Goal: Task Accomplishment & Management: Manage account settings

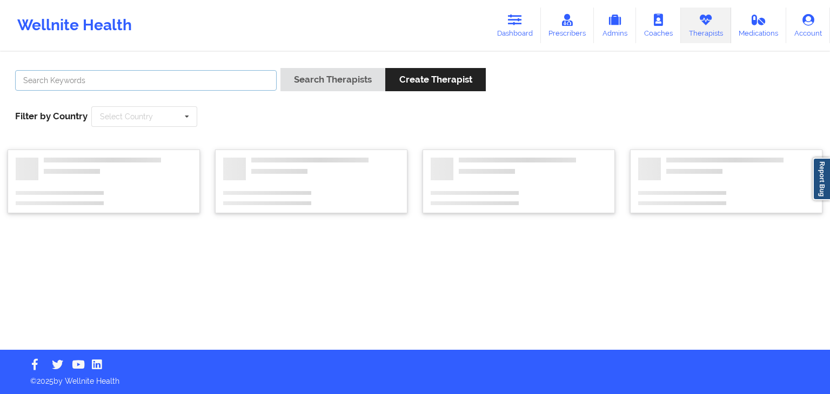
click at [150, 78] on input "text" at bounding box center [146, 80] width 262 height 21
click at [280, 68] on button "Search Therapists" at bounding box center [332, 79] width 105 height 23
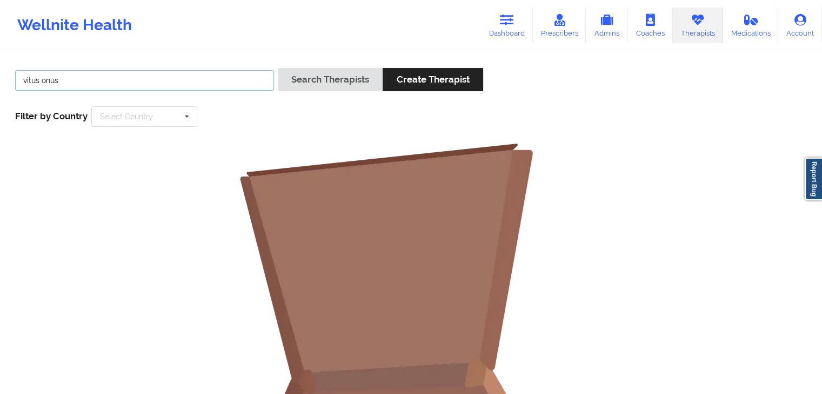
click at [278, 68] on button "Search Therapists" at bounding box center [330, 79] width 105 height 23
click at [238, 89] on input "vitus onus" at bounding box center [144, 80] width 259 height 21
type input "v"
type input "[PERSON_NAME]"
click at [278, 68] on button "Search Therapists" at bounding box center [330, 79] width 105 height 23
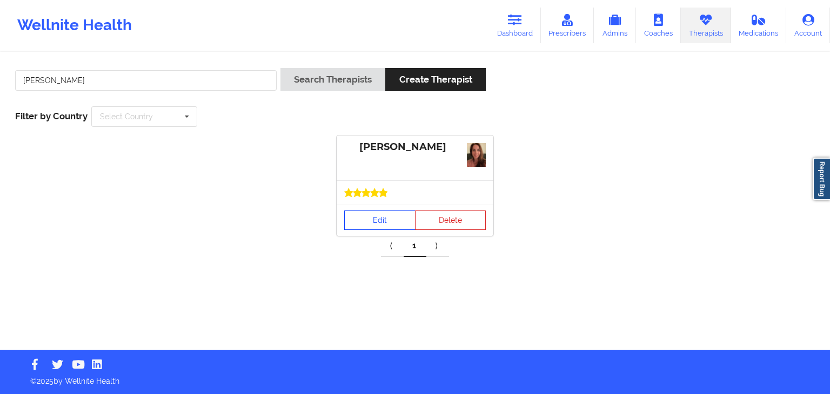
click at [378, 217] on link "Edit" at bounding box center [379, 220] width 71 height 19
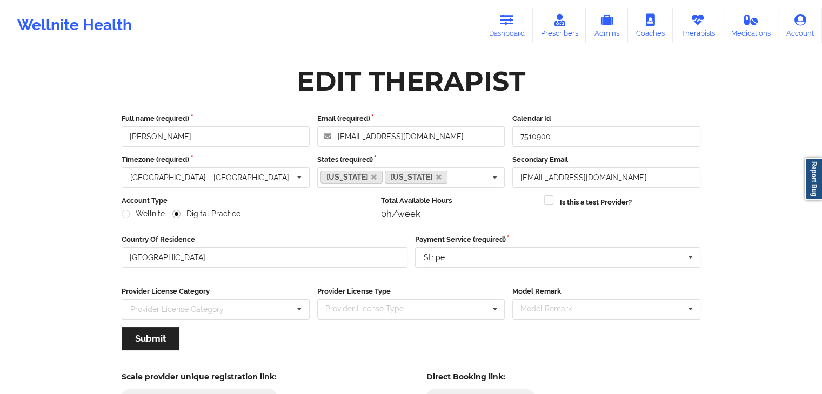
scroll to position [90, 0]
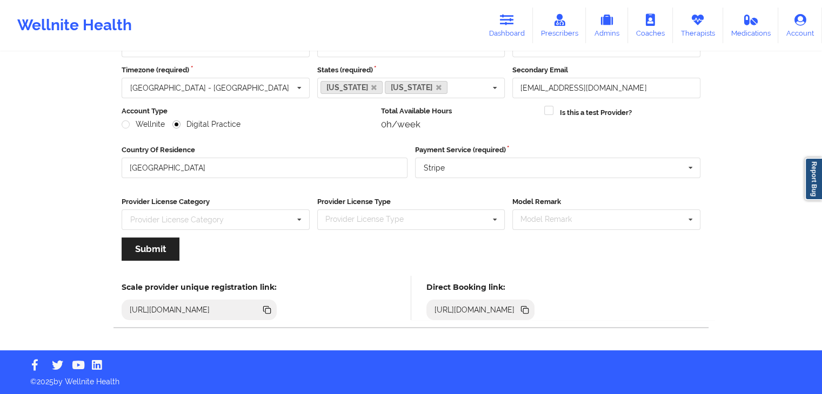
click at [528, 309] on icon at bounding box center [525, 311] width 5 height 5
click at [504, 25] on icon at bounding box center [507, 20] width 14 height 12
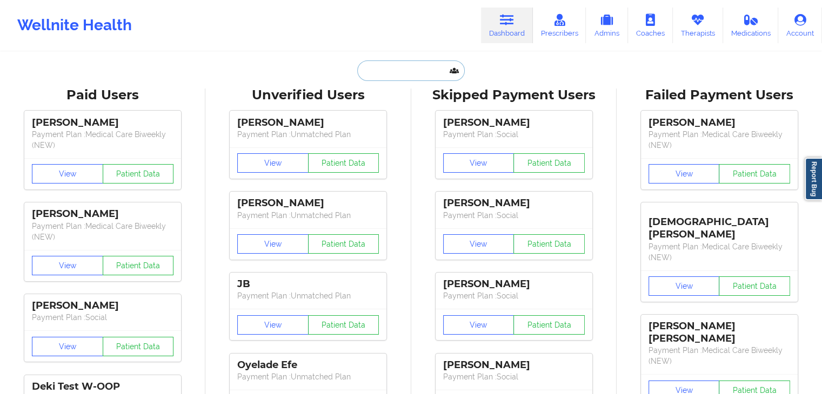
click at [368, 72] on input "text" at bounding box center [410, 71] width 107 height 21
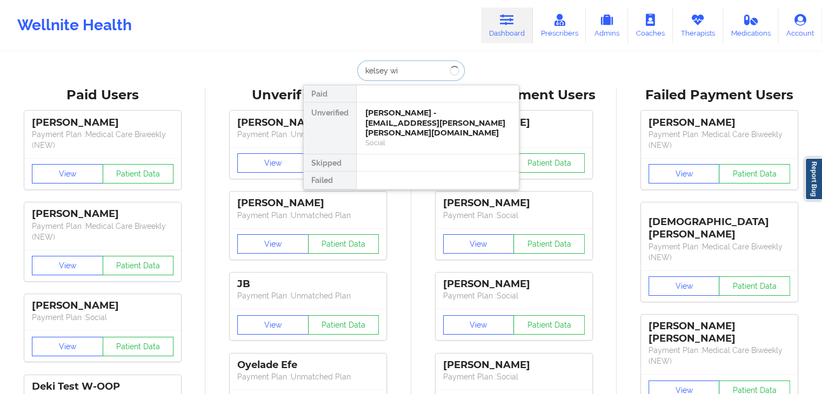
type input "[PERSON_NAME]"
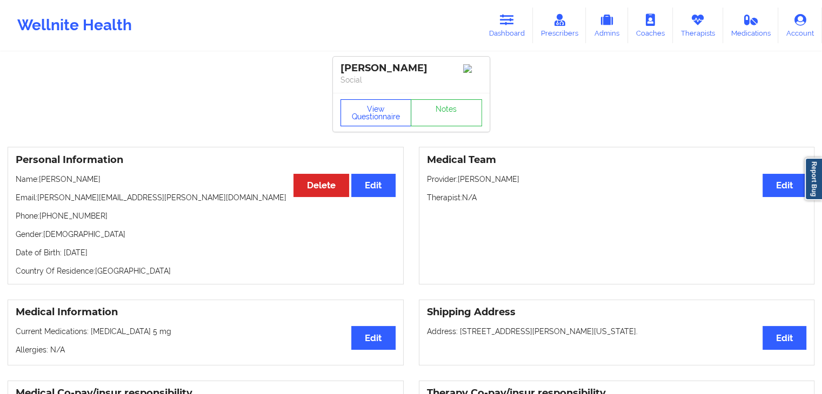
click at [378, 113] on button "View Questionnaire" at bounding box center [375, 112] width 71 height 27
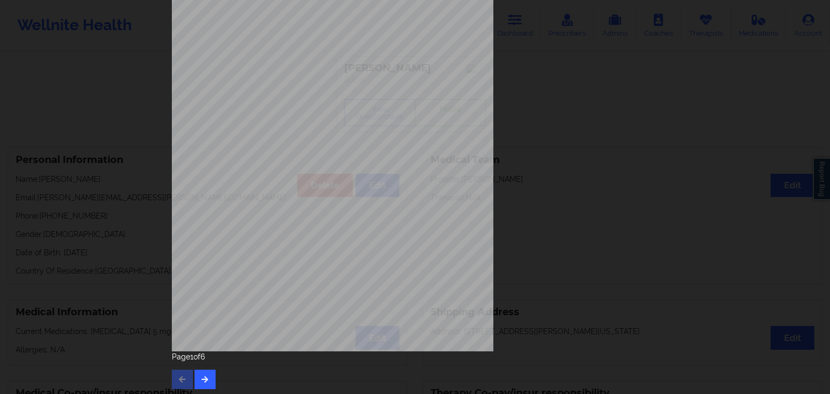
scroll to position [121, 0]
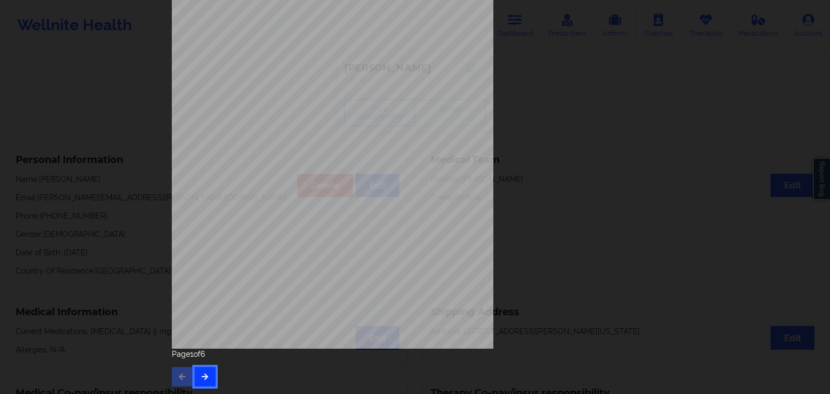
click at [212, 373] on button "button" at bounding box center [205, 376] width 21 height 19
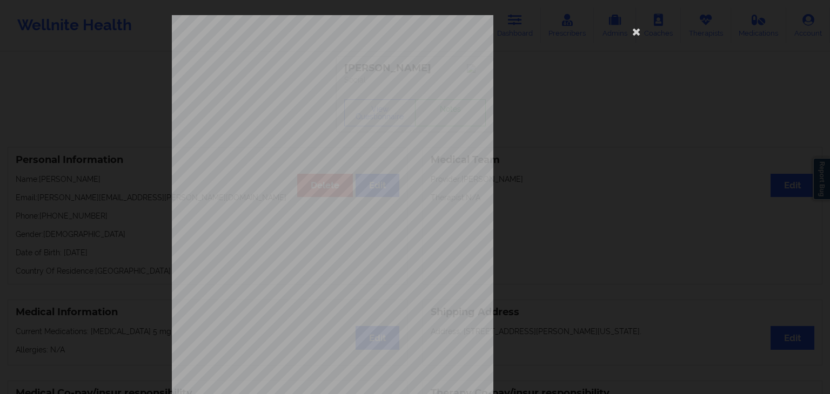
click at [330, 320] on span "Trouble concentrating on things, such as reading the newspaper or watching" at bounding box center [383, 322] width 192 height 6
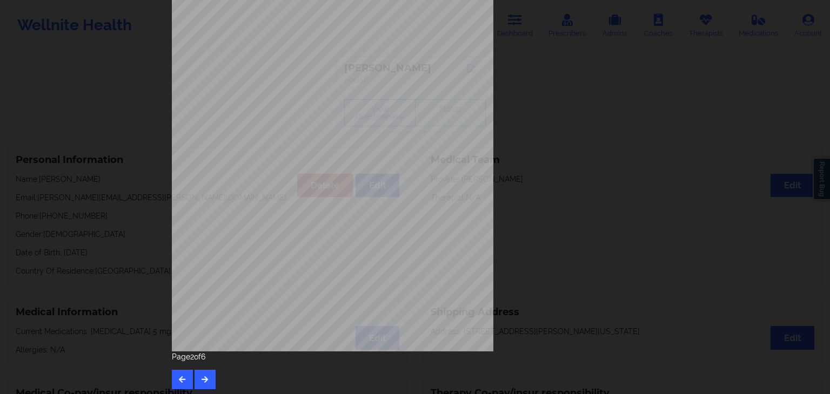
scroll to position [121, 0]
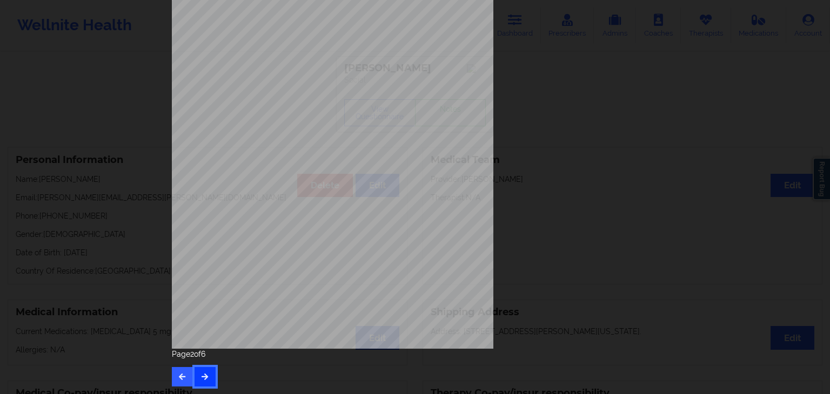
click at [204, 377] on icon "button" at bounding box center [204, 376] width 9 height 6
click at [202, 373] on icon "button" at bounding box center [204, 376] width 9 height 6
click at [208, 374] on button "button" at bounding box center [205, 376] width 21 height 19
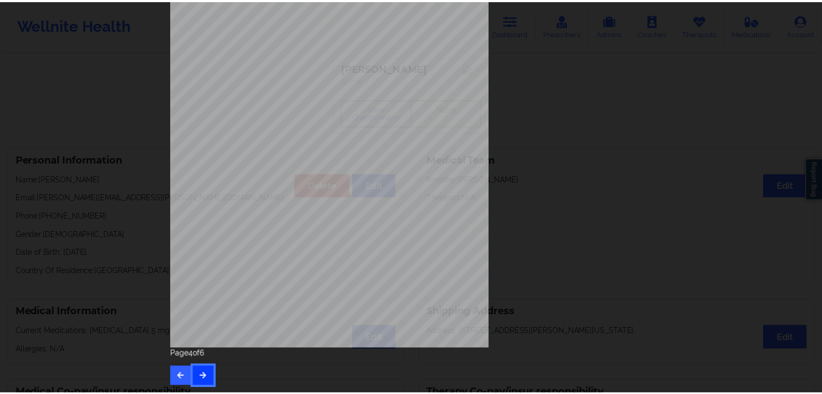
scroll to position [0, 0]
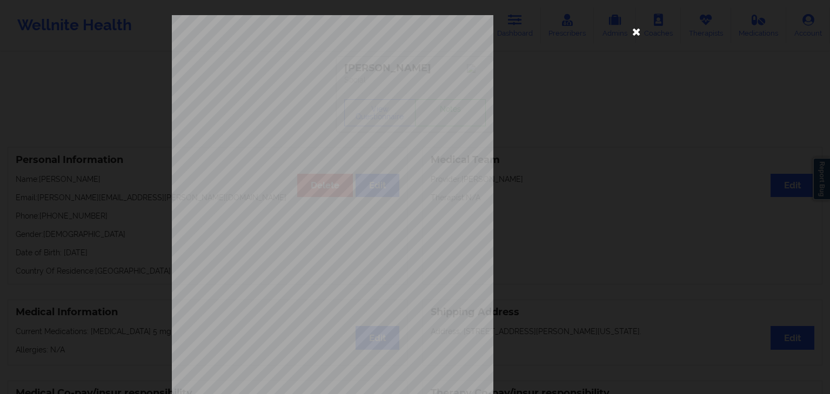
click at [631, 31] on icon at bounding box center [636, 31] width 17 height 17
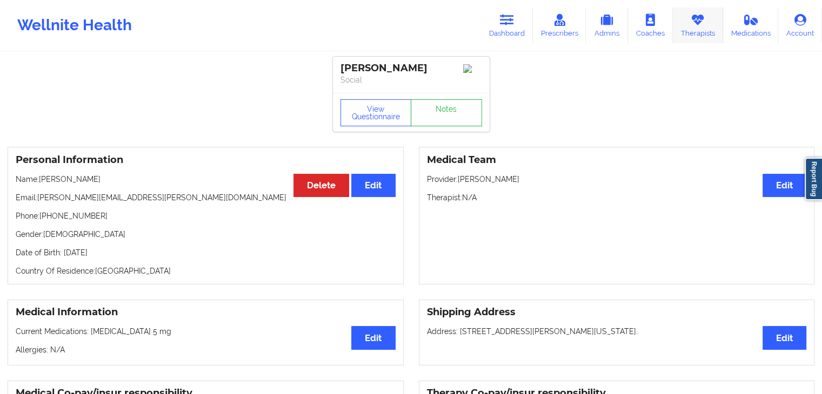
click at [700, 19] on icon at bounding box center [698, 20] width 14 height 12
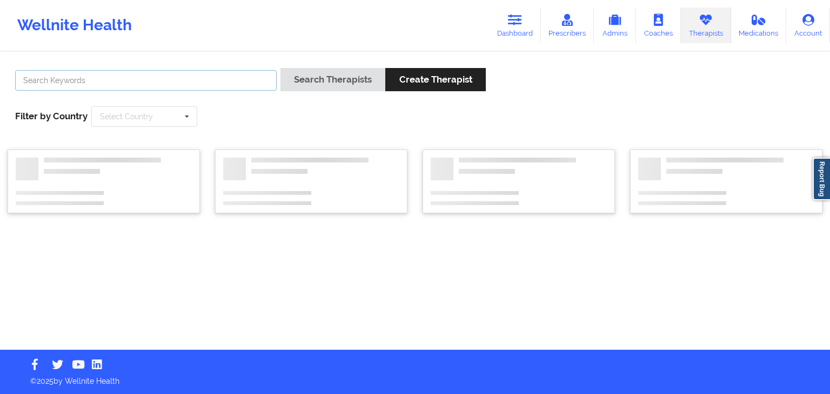
click at [246, 83] on input "text" at bounding box center [146, 80] width 262 height 21
type input "[PERSON_NAME]"
click at [280, 68] on button "Search Therapists" at bounding box center [332, 79] width 105 height 23
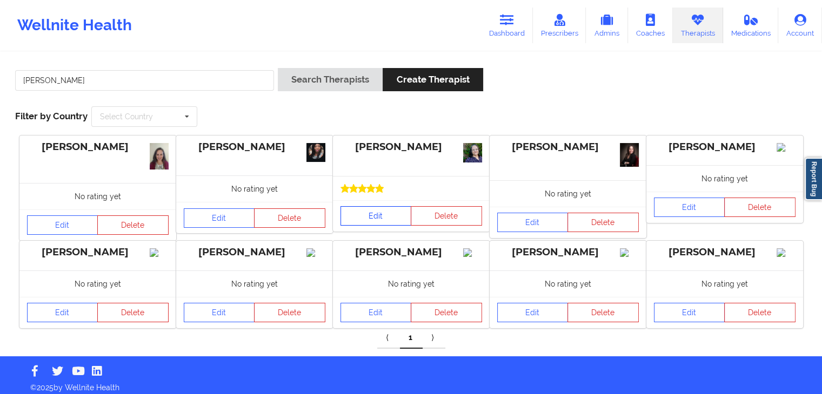
click at [380, 219] on link "Edit" at bounding box center [375, 215] width 71 height 19
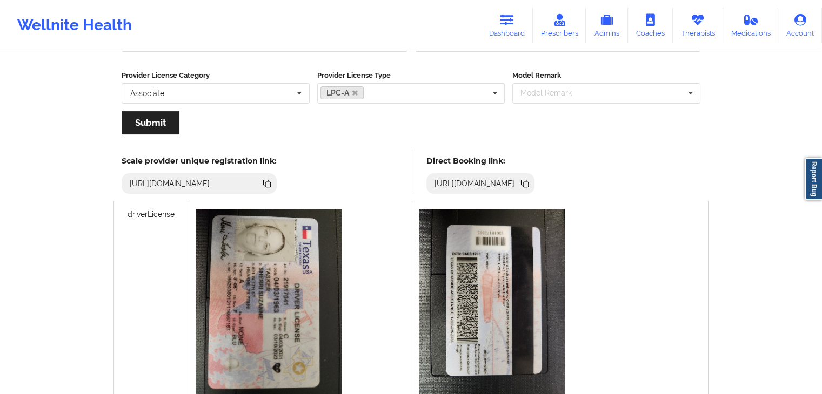
scroll to position [208, 0]
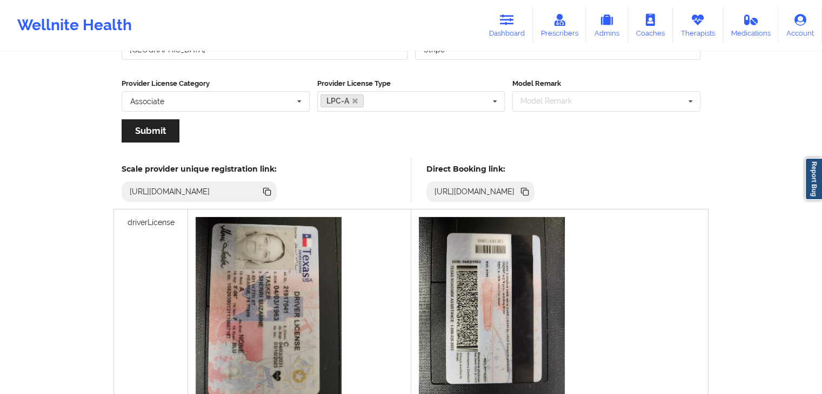
click at [528, 191] on icon at bounding box center [525, 192] width 5 height 5
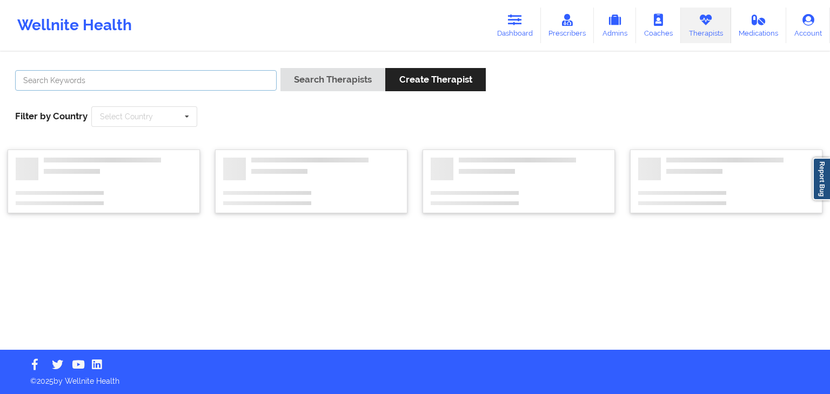
click at [105, 82] on input "text" at bounding box center [146, 80] width 262 height 21
type input "m"
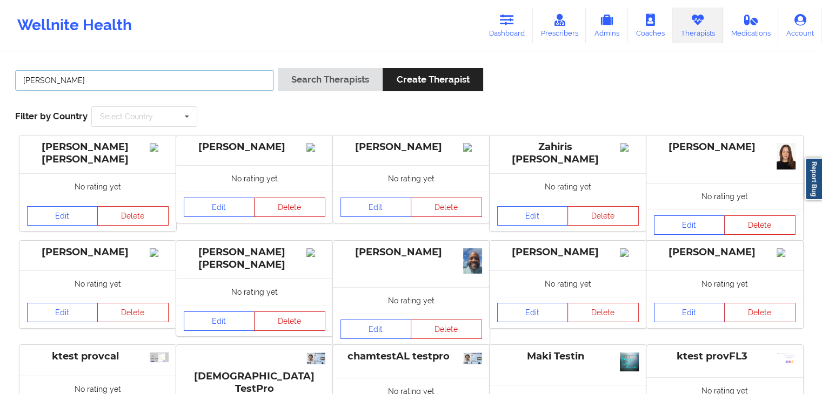
type input "[PERSON_NAME]"
click at [278, 68] on button "Search Therapists" at bounding box center [330, 79] width 105 height 23
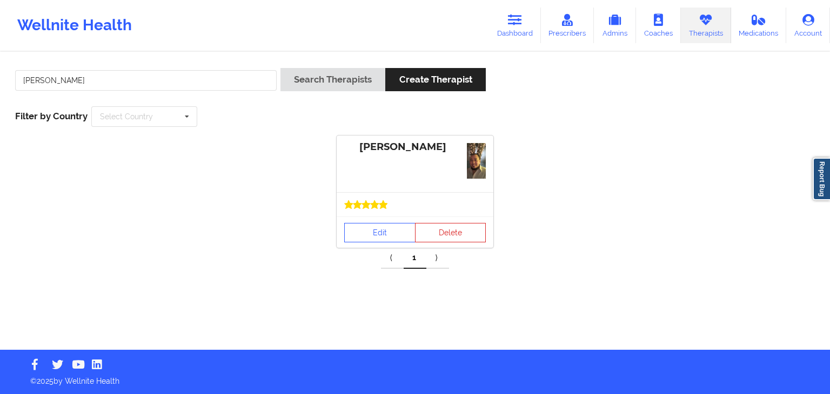
click at [382, 203] on icon at bounding box center [383, 204] width 8 height 8
click at [377, 227] on link "Edit" at bounding box center [379, 232] width 71 height 19
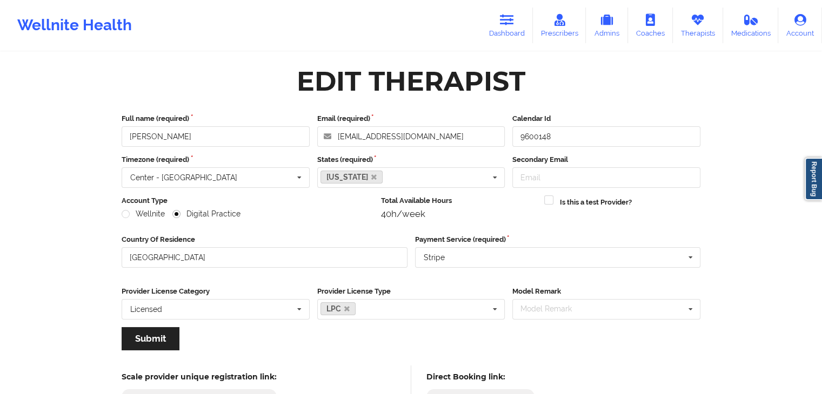
scroll to position [142, 0]
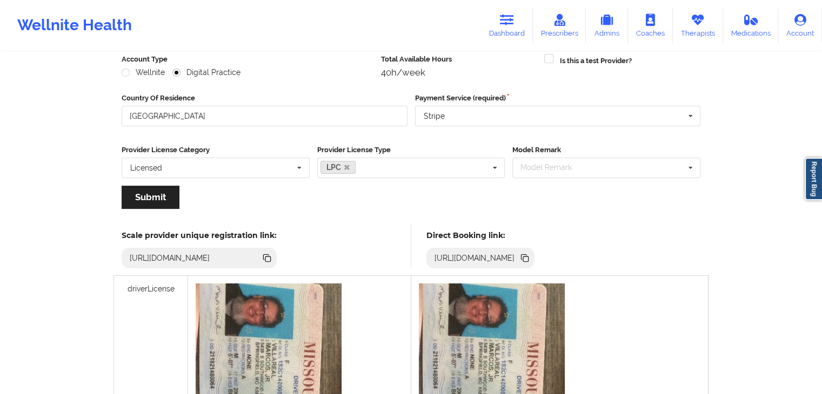
click at [528, 257] on icon at bounding box center [525, 259] width 5 height 5
click at [512, 29] on link "Dashboard" at bounding box center [507, 26] width 52 height 36
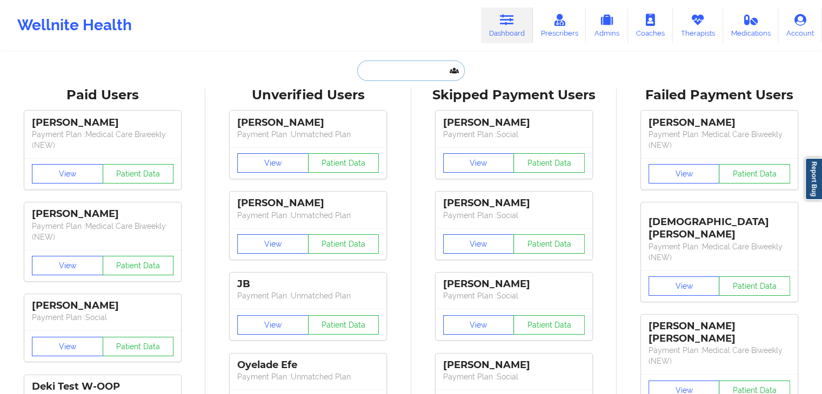
click at [373, 69] on input "text" at bounding box center [410, 71] width 107 height 21
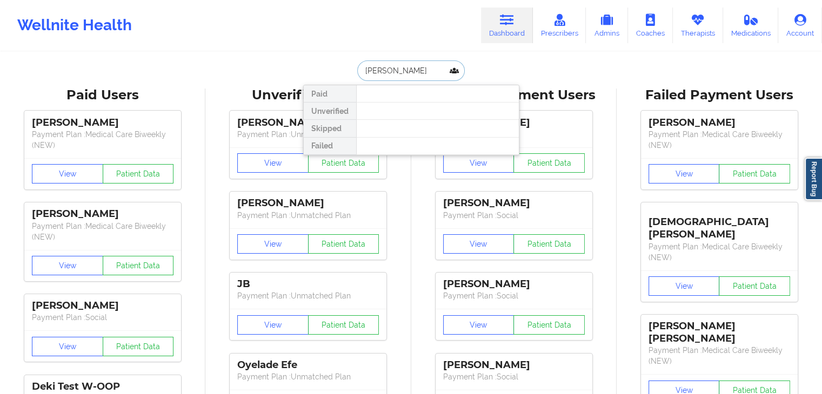
type input "[PERSON_NAME]"
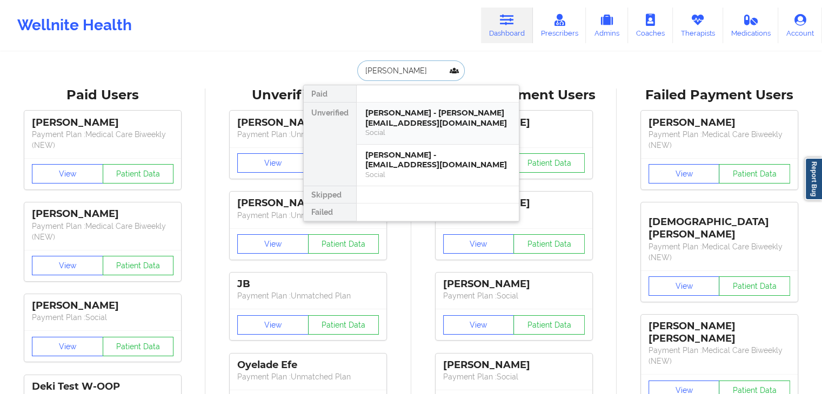
click at [442, 113] on div "[PERSON_NAME] - [PERSON_NAME][EMAIL_ADDRESS][DOMAIN_NAME]" at bounding box center [437, 118] width 145 height 20
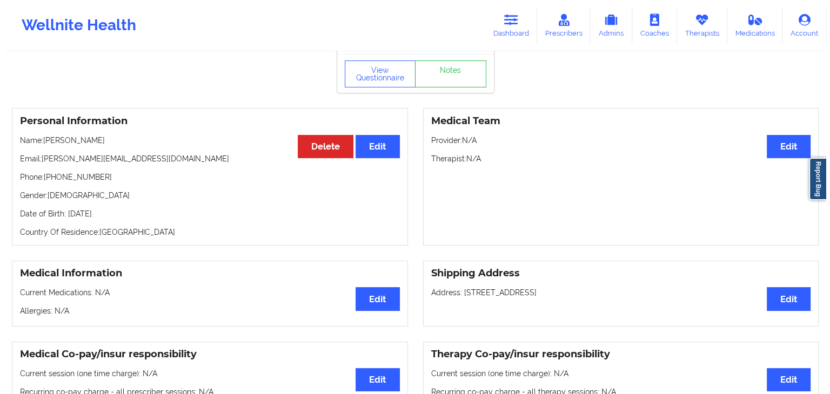
scroll to position [45, 0]
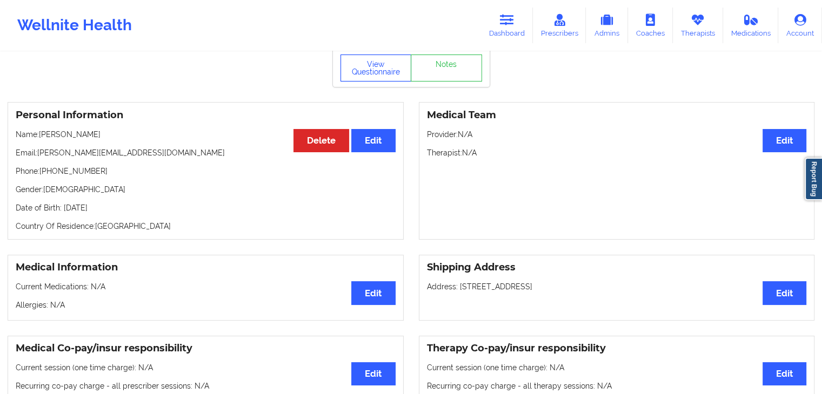
click at [377, 81] on button "View Questionnaire" at bounding box center [375, 68] width 71 height 27
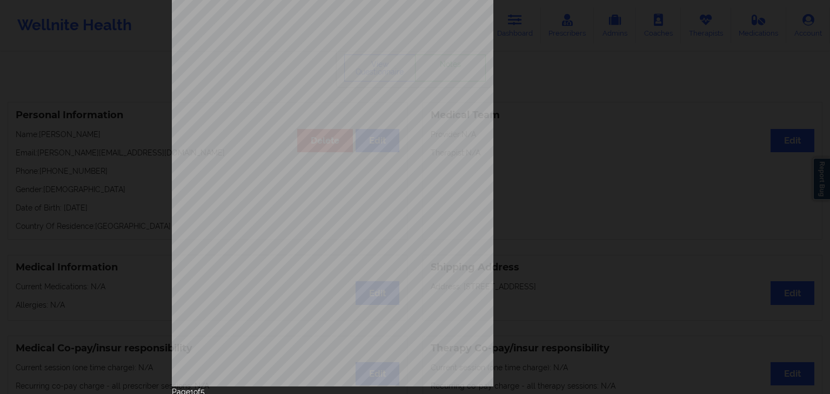
scroll to position [117, 0]
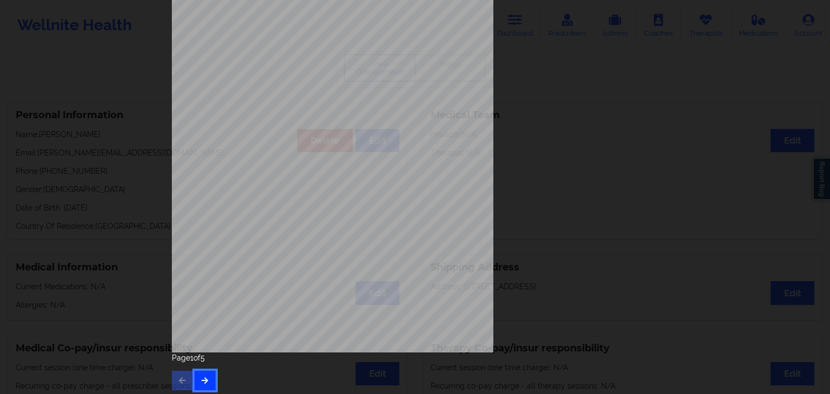
click at [203, 380] on icon "button" at bounding box center [204, 380] width 9 height 6
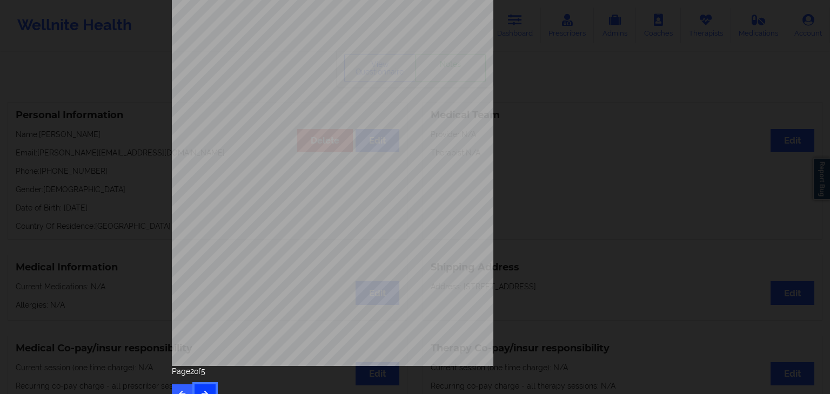
scroll to position [121, 0]
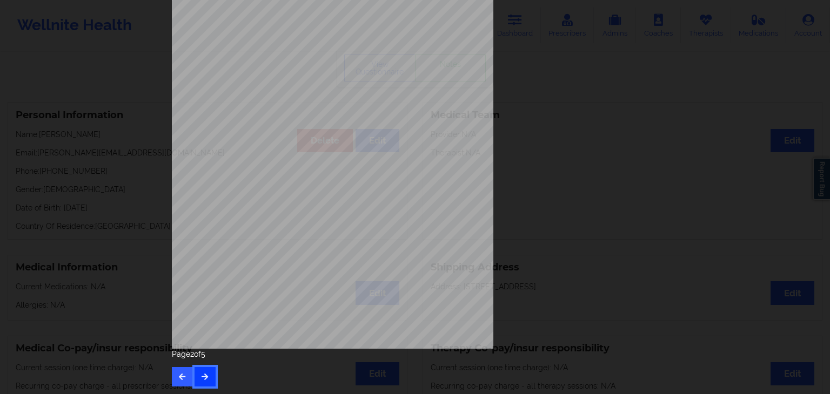
click at [203, 368] on button "button" at bounding box center [205, 376] width 21 height 19
click at [210, 368] on button "button" at bounding box center [205, 376] width 21 height 19
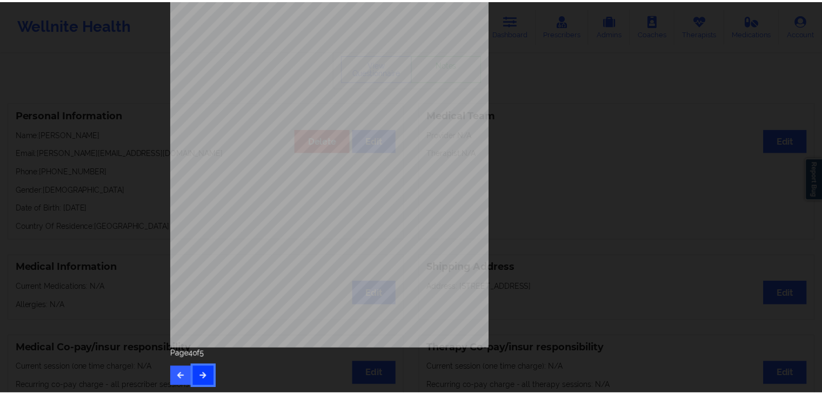
scroll to position [0, 0]
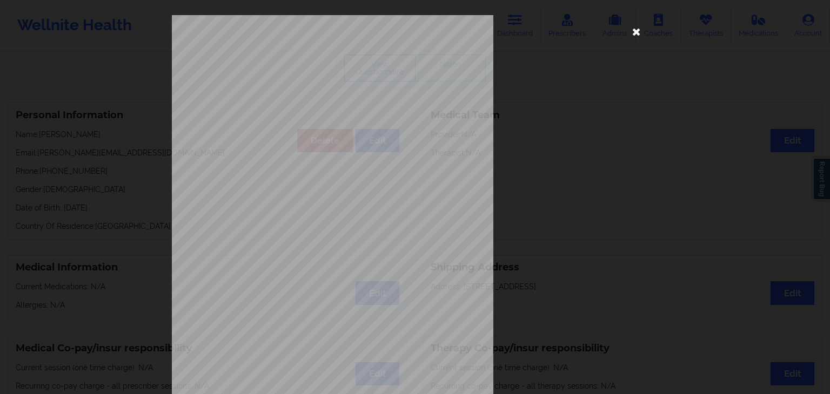
click at [628, 37] on icon at bounding box center [636, 31] width 17 height 17
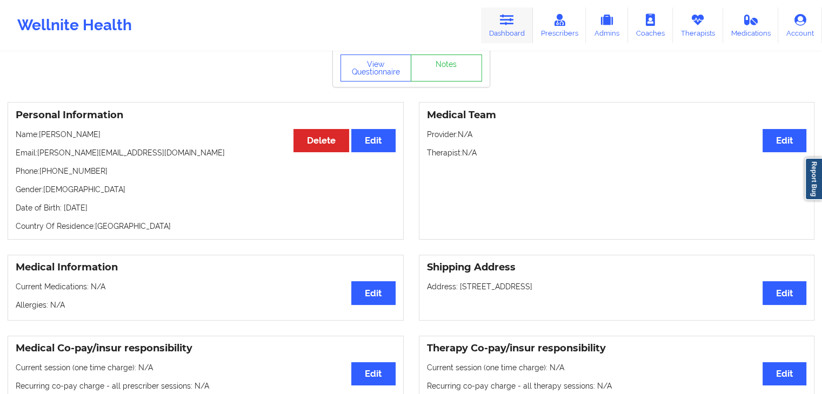
click at [502, 24] on icon at bounding box center [507, 20] width 14 height 12
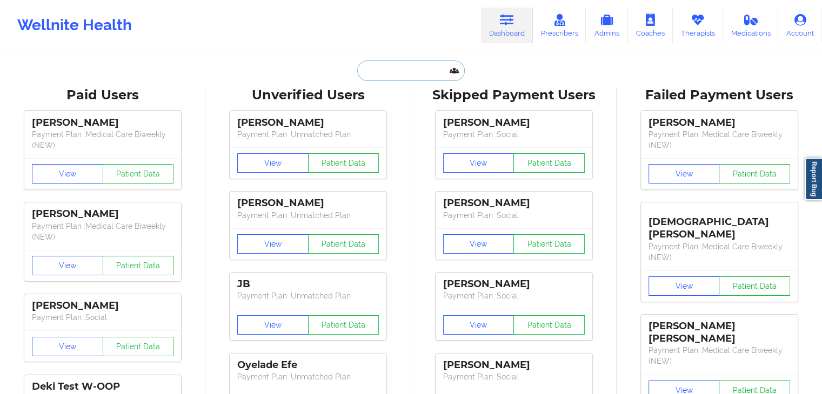
click at [432, 73] on input "text" at bounding box center [410, 71] width 107 height 21
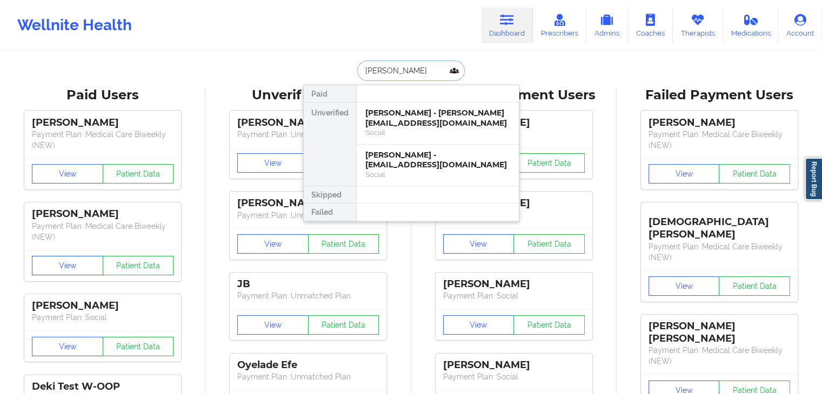
type input "[PERSON_NAME]"
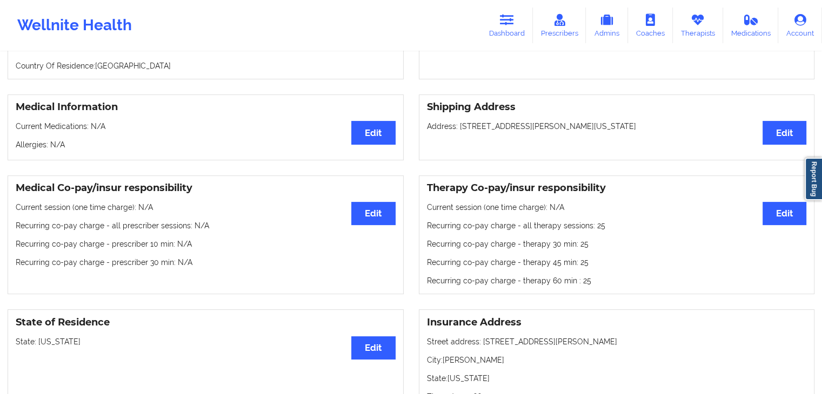
scroll to position [212, 0]
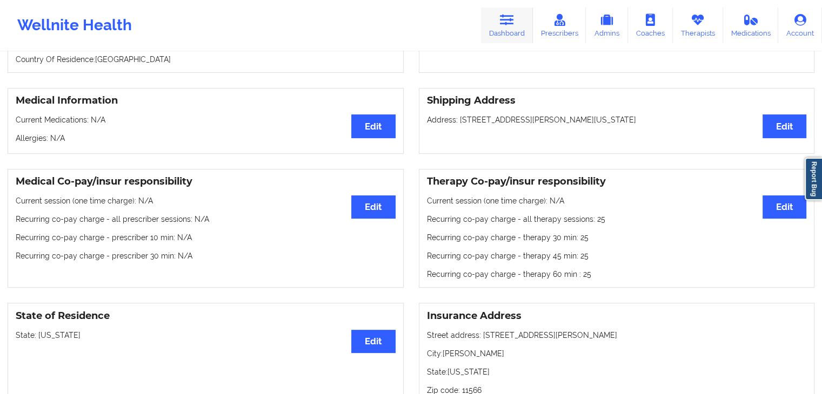
click at [506, 26] on link "Dashboard" at bounding box center [507, 26] width 52 height 36
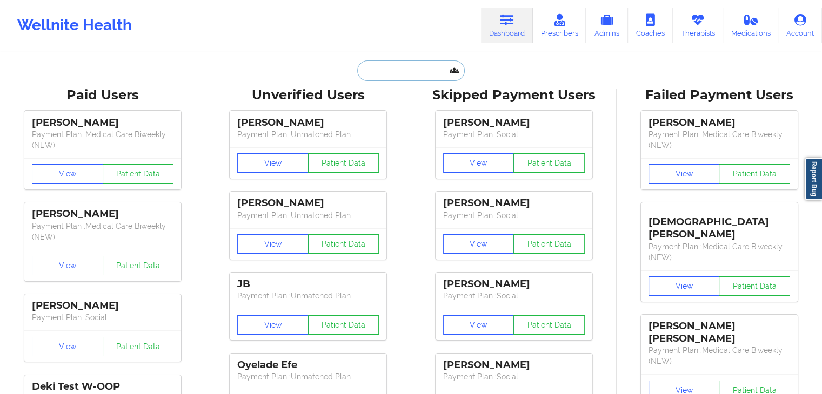
click at [366, 73] on input "text" at bounding box center [410, 71] width 107 height 21
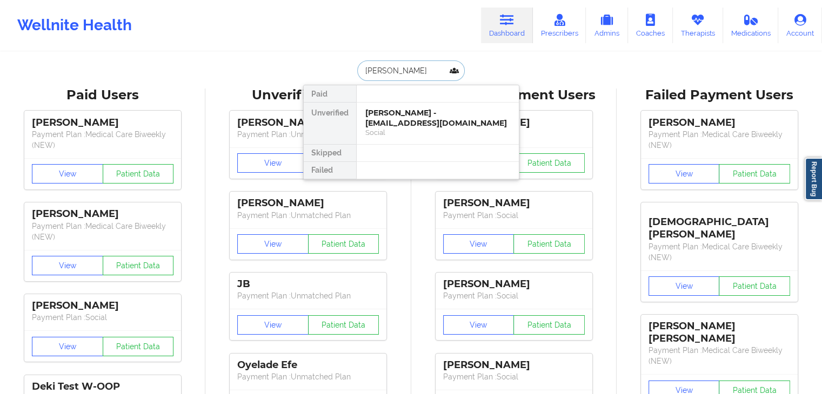
type input "[PERSON_NAME]"
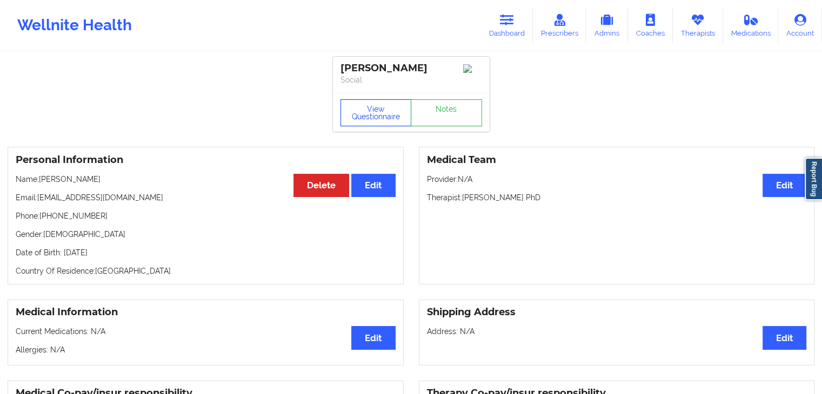
click at [356, 118] on button "View Questionnaire" at bounding box center [375, 112] width 71 height 27
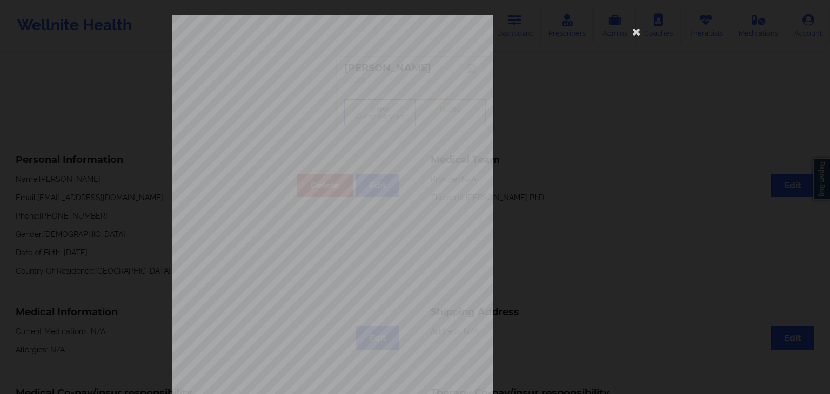
scroll to position [121, 0]
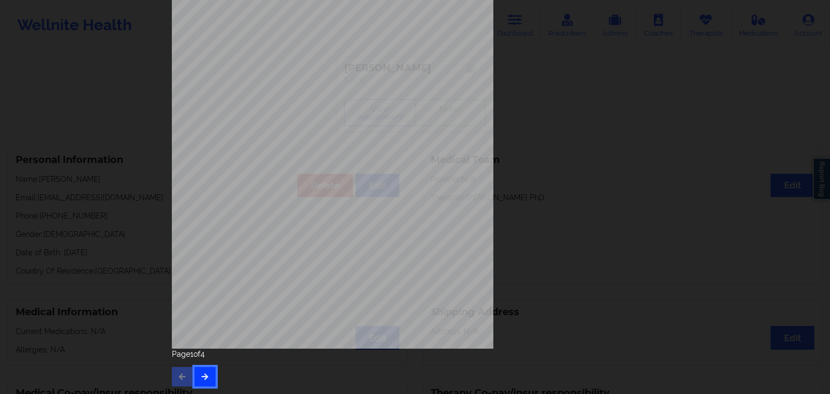
click at [207, 377] on button "button" at bounding box center [205, 376] width 21 height 19
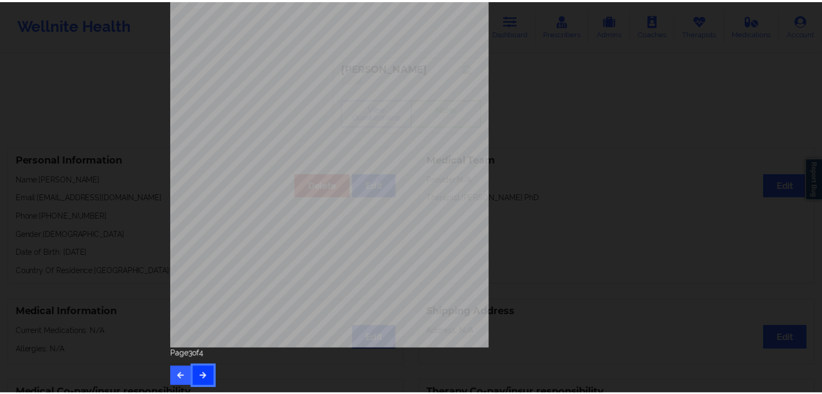
scroll to position [0, 0]
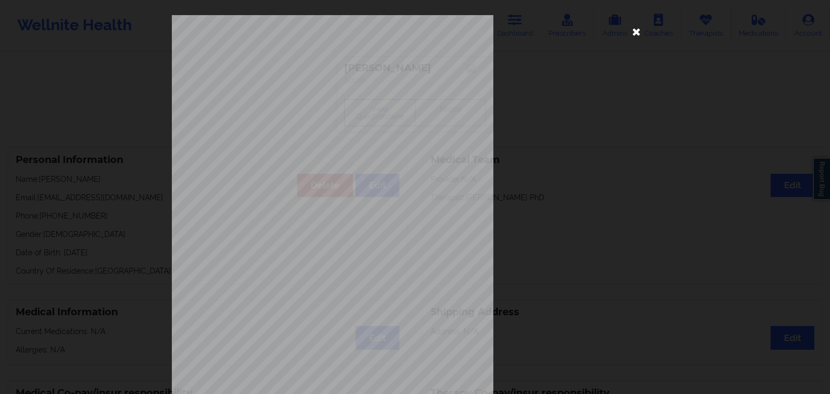
click at [634, 38] on icon at bounding box center [636, 31] width 17 height 17
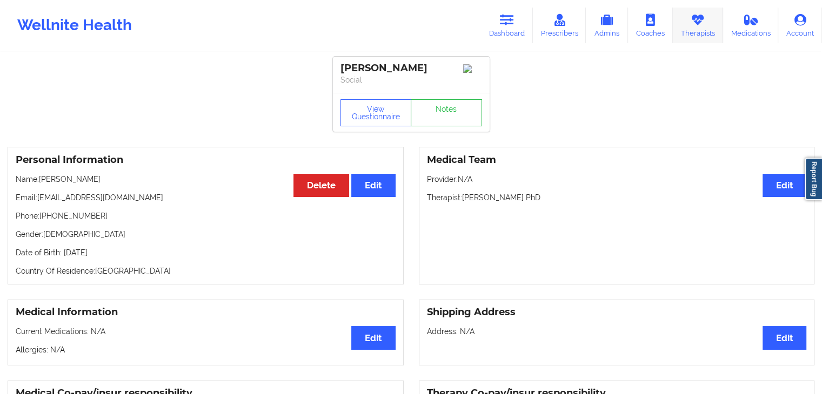
click at [694, 37] on link "Therapists" at bounding box center [698, 26] width 50 height 36
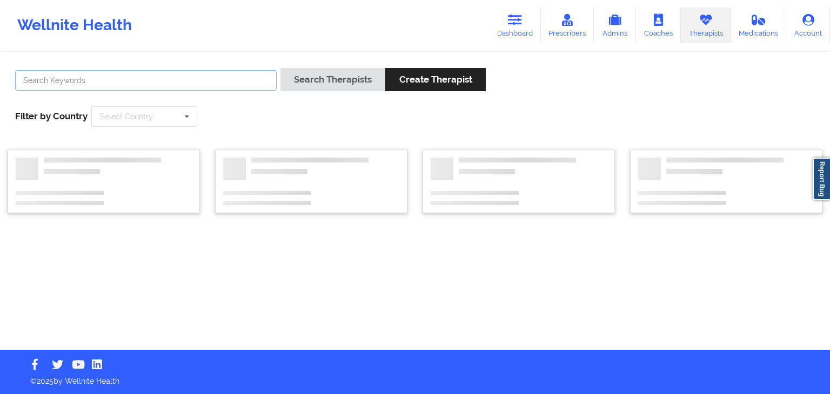
click at [190, 81] on input "text" at bounding box center [146, 80] width 262 height 21
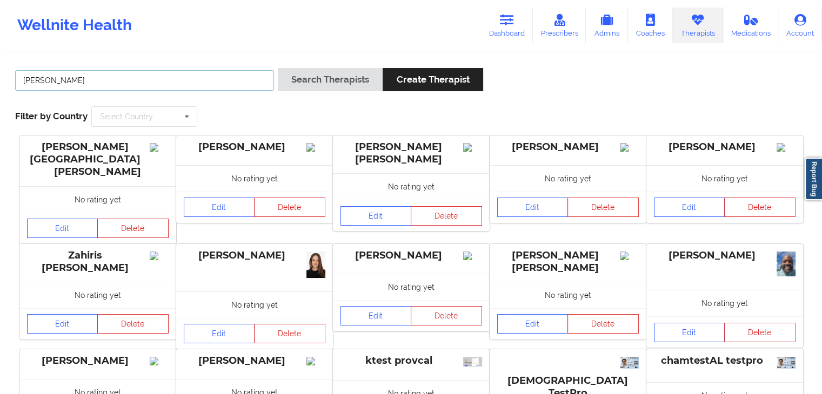
type input "[PERSON_NAME]"
click at [278, 68] on button "Search Therapists" at bounding box center [330, 79] width 105 height 23
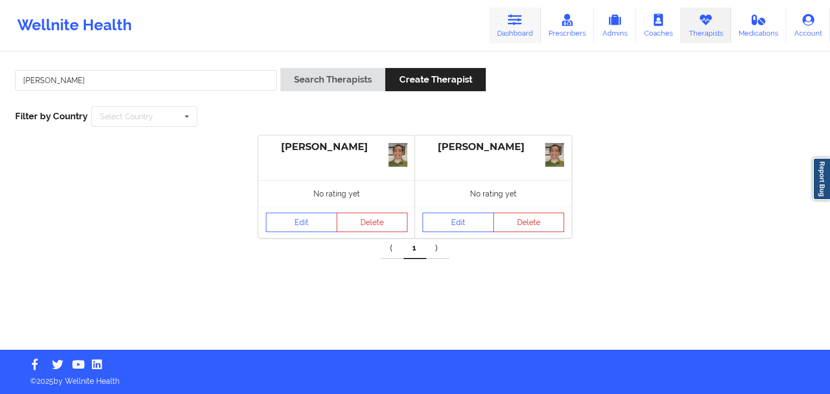
click at [517, 24] on icon at bounding box center [515, 20] width 14 height 12
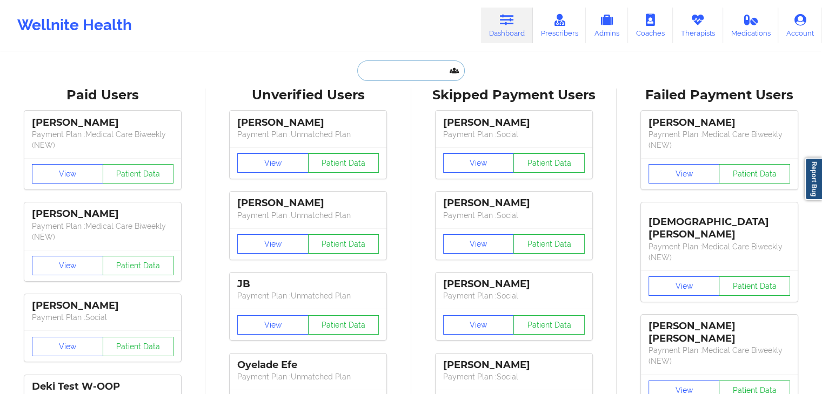
click at [370, 72] on input "text" at bounding box center [410, 71] width 107 height 21
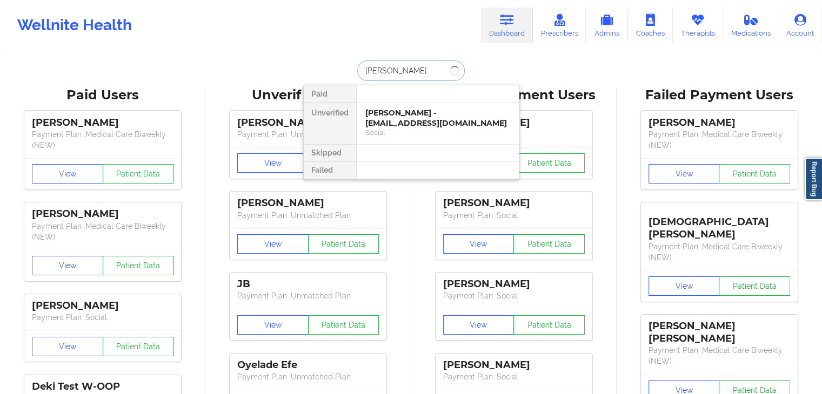
type input "[PERSON_NAME]"
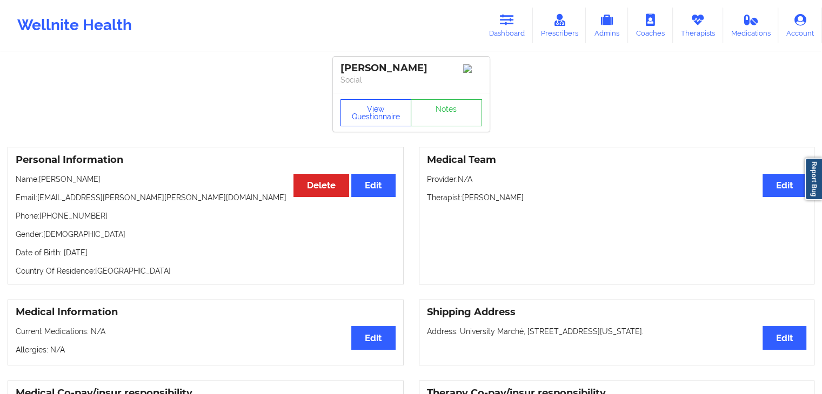
click at [350, 120] on button "View Questionnaire" at bounding box center [375, 112] width 71 height 27
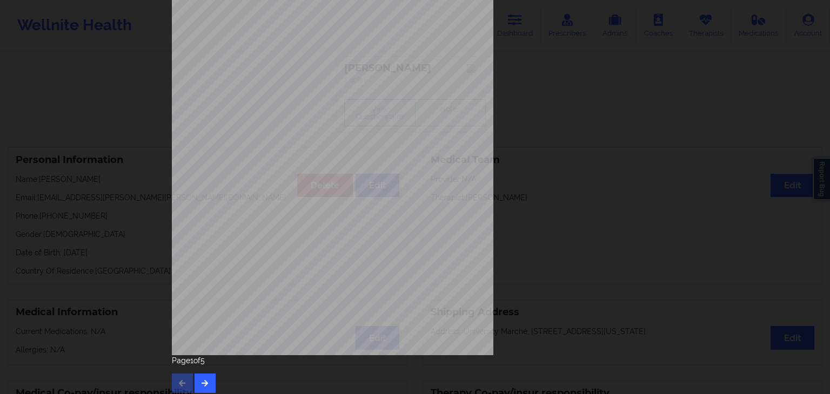
scroll to position [121, 0]
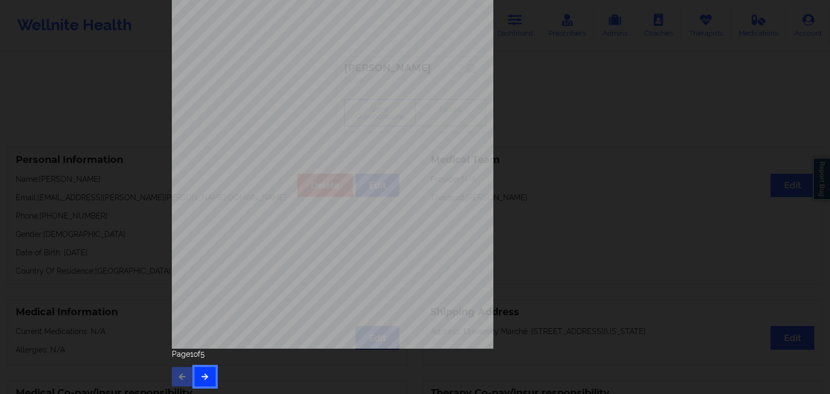
click at [200, 381] on button "button" at bounding box center [205, 376] width 21 height 19
click at [205, 374] on icon "button" at bounding box center [204, 376] width 9 height 6
click at [204, 381] on button "button" at bounding box center [205, 376] width 21 height 19
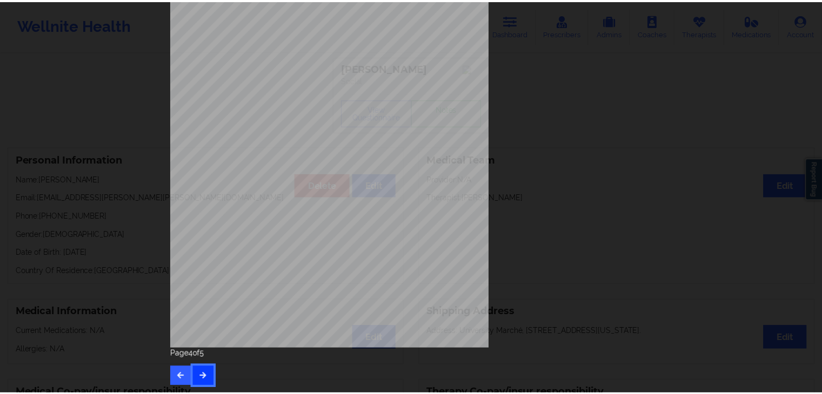
scroll to position [0, 0]
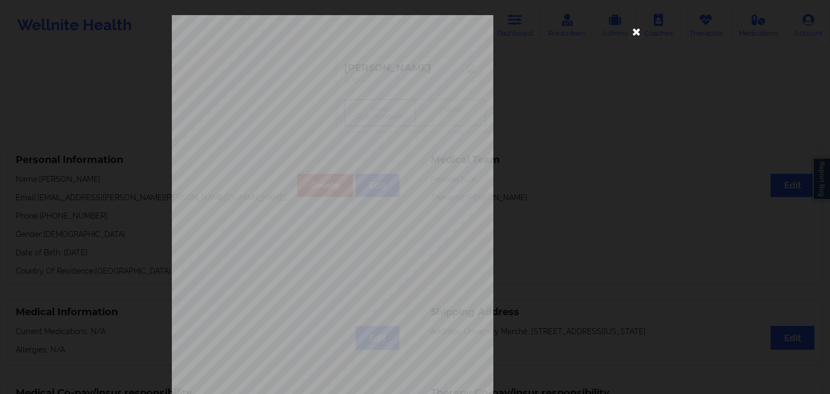
click at [637, 31] on icon at bounding box center [636, 31] width 17 height 17
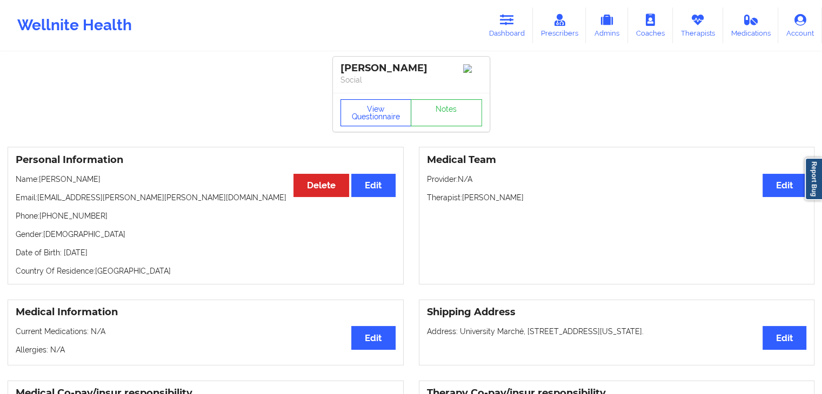
click at [369, 111] on button "View Questionnaire" at bounding box center [375, 112] width 71 height 27
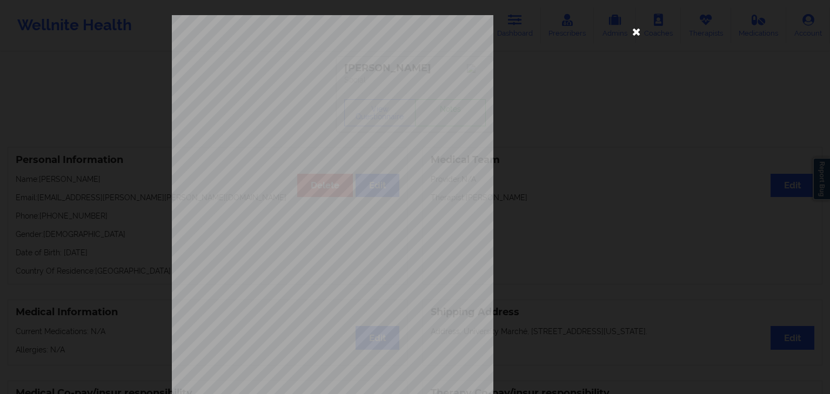
click at [639, 31] on icon at bounding box center [636, 31] width 17 height 17
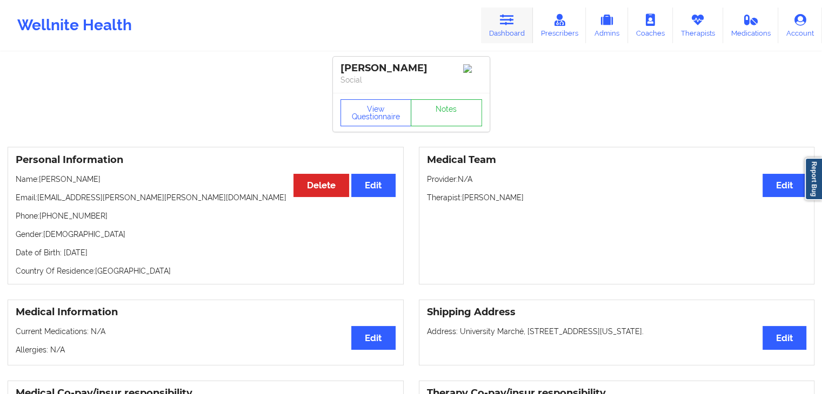
click at [511, 21] on icon at bounding box center [507, 20] width 14 height 12
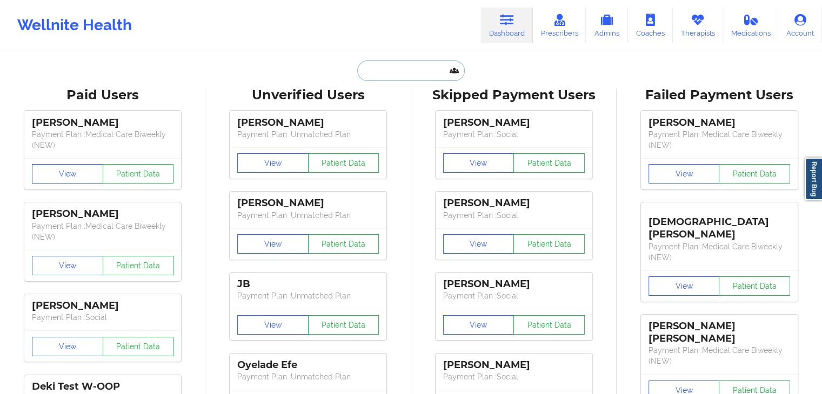
click at [393, 76] on input "text" at bounding box center [410, 71] width 107 height 21
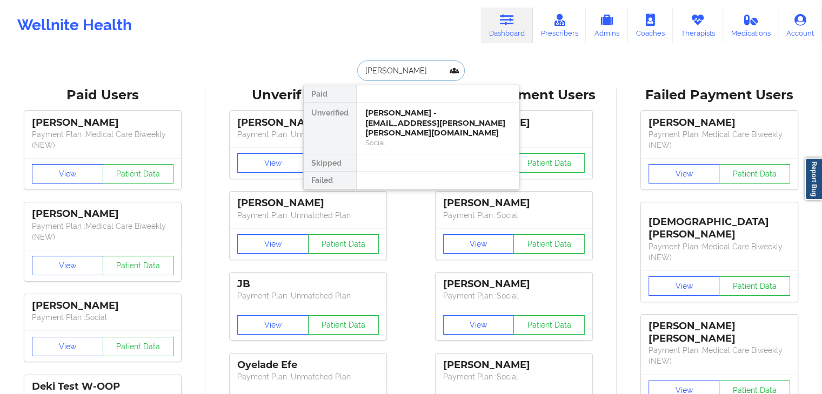
type input "[PERSON_NAME]"
click at [388, 123] on div "[PERSON_NAME] - [EMAIL_ADDRESS][DOMAIN_NAME]" at bounding box center [437, 118] width 145 height 20
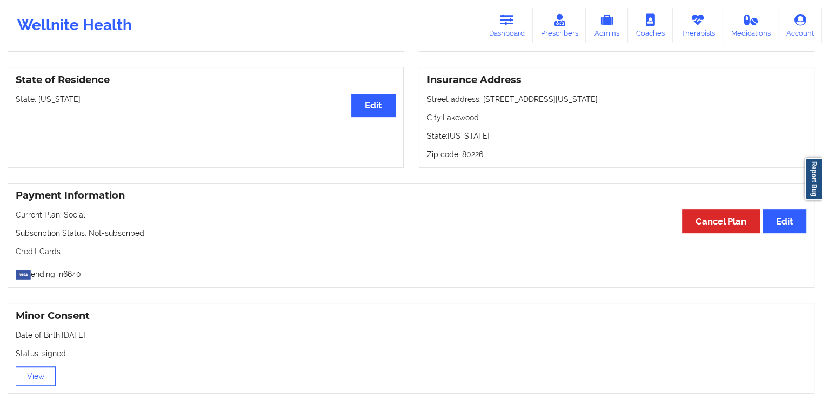
scroll to position [443, 0]
